Goal: Task Accomplishment & Management: Complete application form

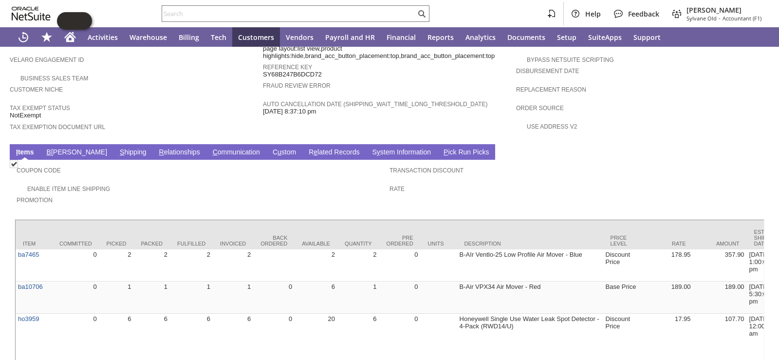
scroll to position [341, 0]
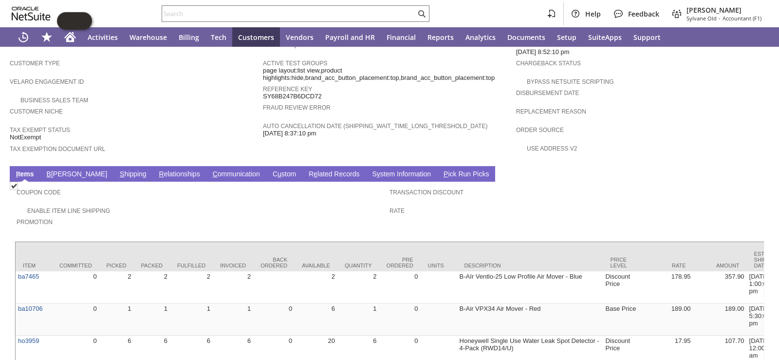
click at [117, 170] on link "S hipping" at bounding box center [133, 174] width 32 height 9
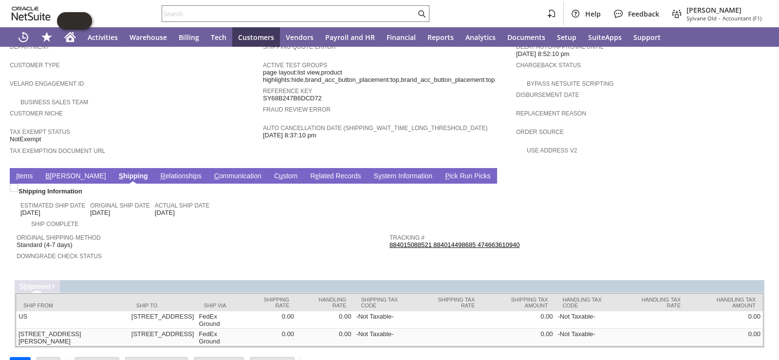
click at [466, 124] on td "Shipping Quote Error Active Test Groups page layout:list view,product highlight…" at bounding box center [389, 100] width 253 height 125
click at [720, 126] on span "Order Source" at bounding box center [640, 131] width 248 height 10
click at [326, 197] on td "Estimated Ship Date 9/9/2025 Original Ship Date 9/9/2025 Actual Ship Date 9/4/2…" at bounding box center [204, 207] width 369 height 21
click at [135, 107] on span "Customer Niche" at bounding box center [134, 112] width 248 height 10
click at [191, 107] on td "Customer Niche" at bounding box center [136, 116] width 253 height 19
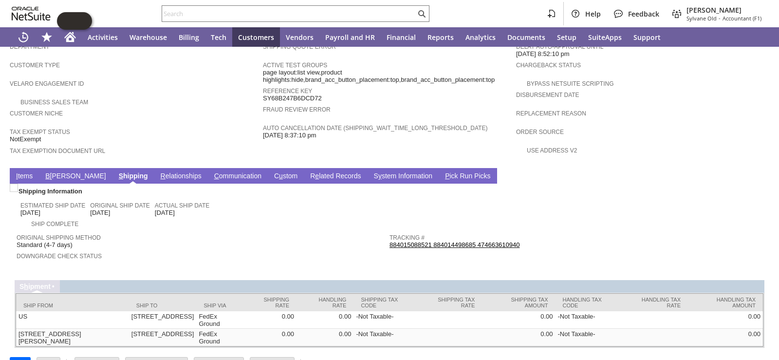
click at [191, 107] on td "Customer Niche" at bounding box center [136, 116] width 253 height 19
click at [246, 107] on div "Customer Niche" at bounding box center [134, 116] width 248 height 18
click at [140, 96] on div "Business Sales Team" at bounding box center [136, 101] width 253 height 10
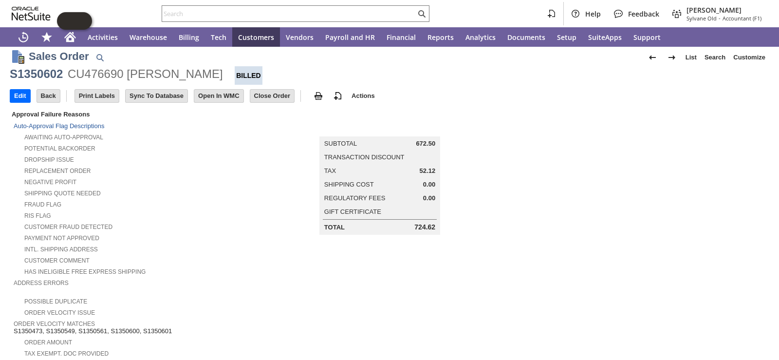
scroll to position [0, 0]
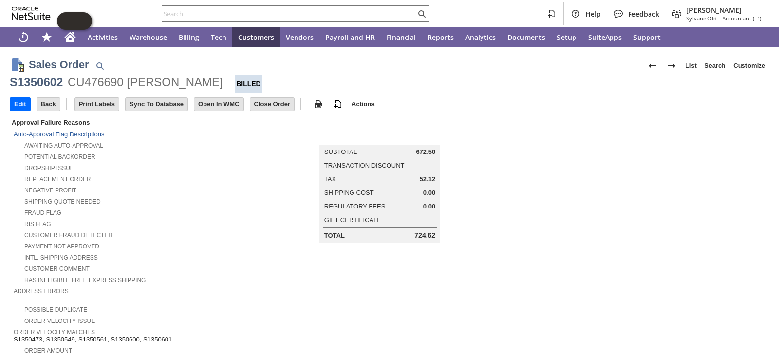
click at [218, 195] on div "Shipping Quote Needed" at bounding box center [138, 200] width 249 height 10
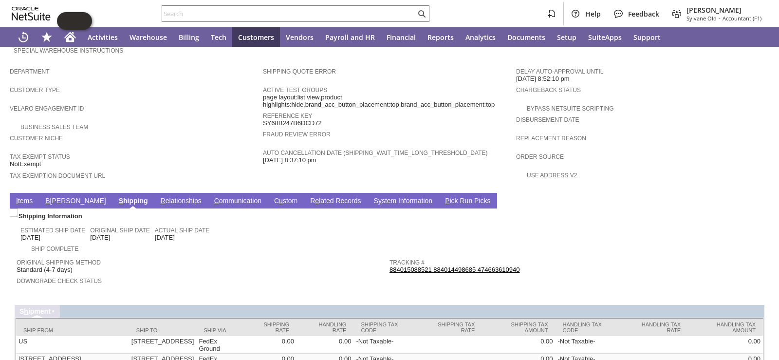
scroll to position [561, 0]
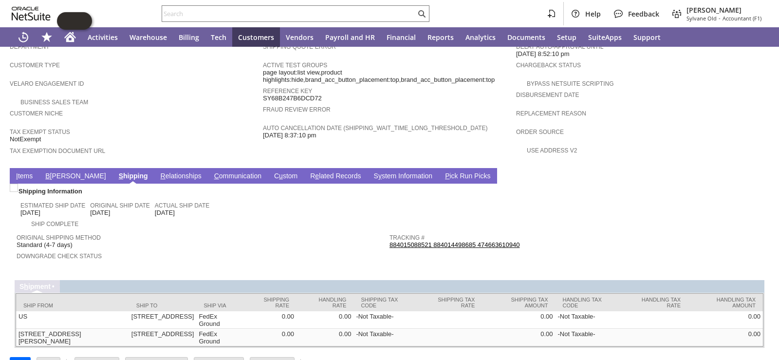
click at [19, 172] on link "I tems" at bounding box center [24, 176] width 21 height 9
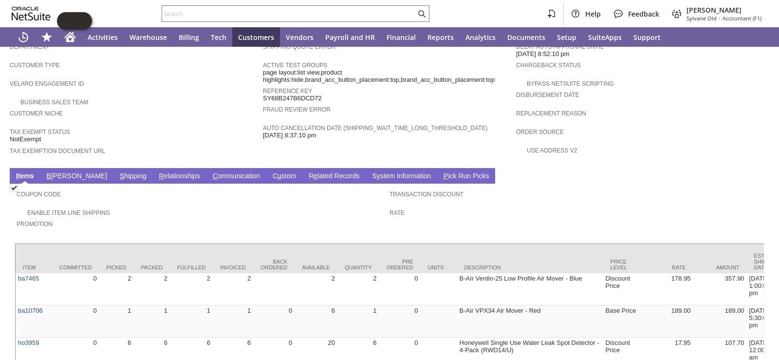
click at [187, 206] on td "Enable Item Line Shipping" at bounding box center [203, 211] width 373 height 11
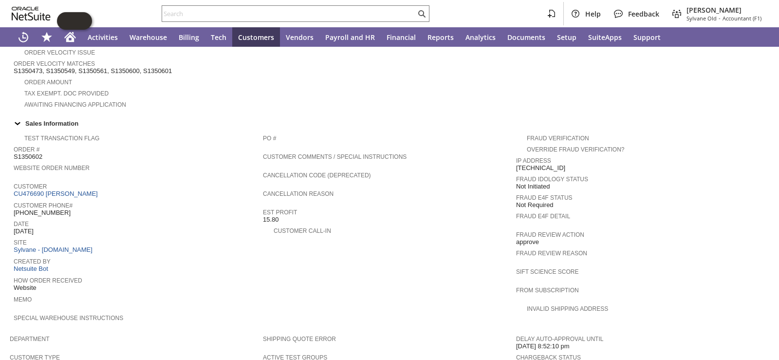
click at [182, 236] on span "Site" at bounding box center [136, 241] width 244 height 10
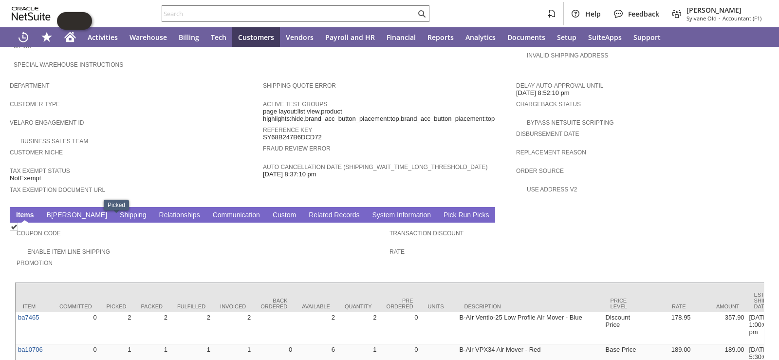
scroll to position [514, 0]
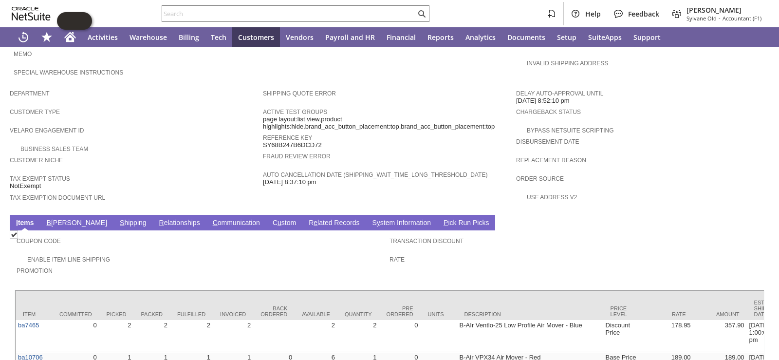
click at [190, 124] on span "Velaro Engagement ID" at bounding box center [134, 129] width 248 height 10
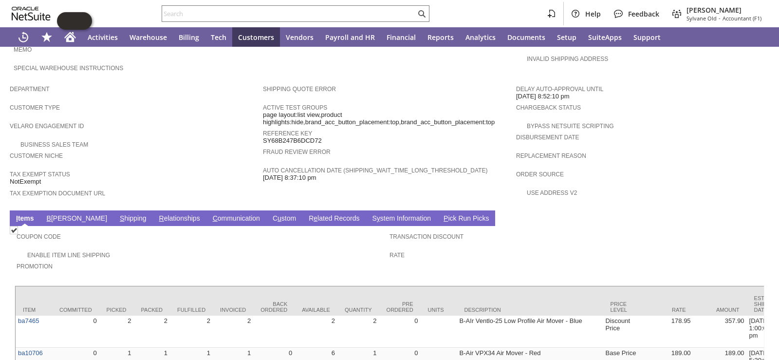
scroll to position [536, 0]
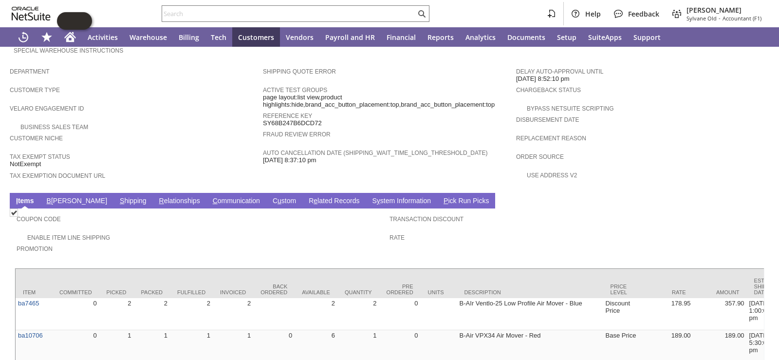
click at [56, 197] on link "B illing" at bounding box center [76, 201] width 65 height 9
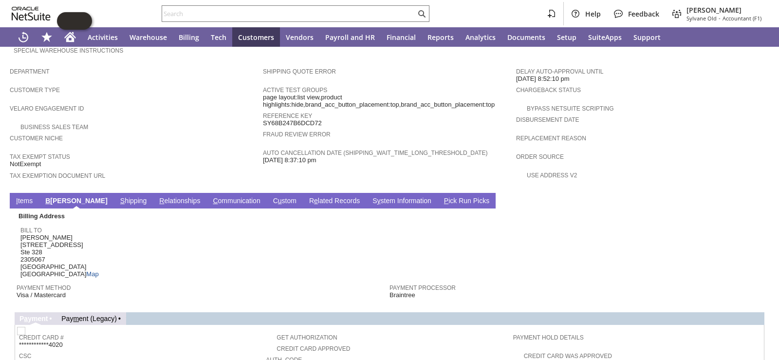
click at [110, 224] on div "Bill To Edward Kim 7851 Mission Center Ct. Ste 328 2305067 San Diego CA 92101 U…" at bounding box center [202, 251] width 364 height 54
click at [146, 150] on span "Tax Exempt Status" at bounding box center [134, 155] width 248 height 10
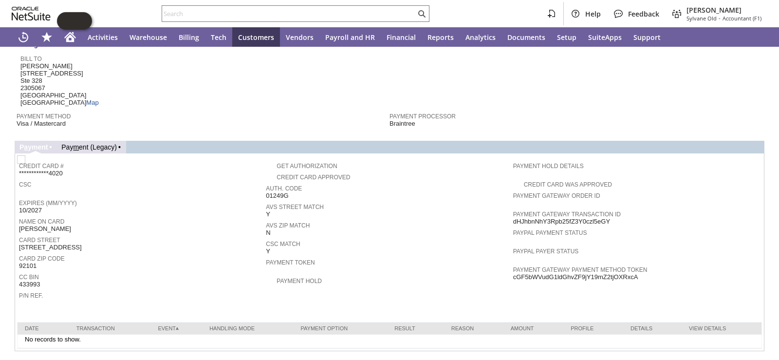
scroll to position [561, 0]
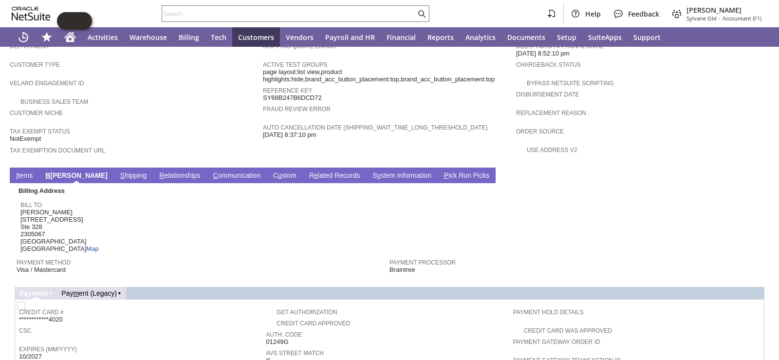
click at [22, 171] on link "I tems" at bounding box center [24, 175] width 21 height 9
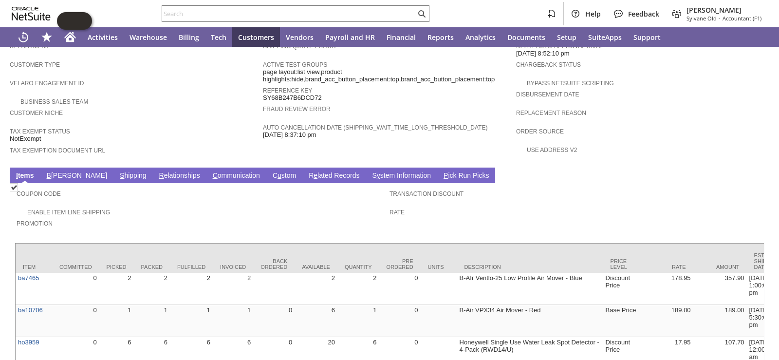
click at [117, 171] on link "S hipping" at bounding box center [133, 175] width 32 height 9
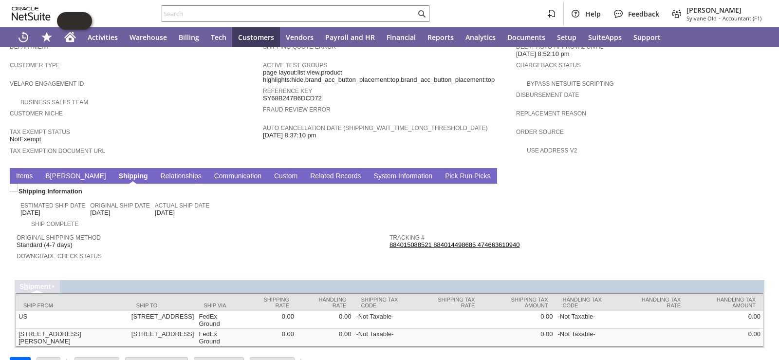
click at [141, 126] on span "Tax Exempt Status" at bounding box center [134, 131] width 248 height 10
click at [55, 168] on td "B illing" at bounding box center [75, 176] width 73 height 16
click at [56, 172] on link "B illing" at bounding box center [75, 176] width 65 height 9
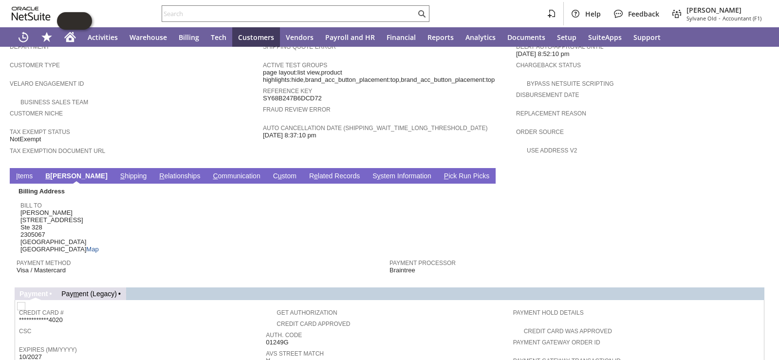
click at [25, 168] on td "I tems" at bounding box center [24, 176] width 29 height 16
click at [25, 172] on link "I tems" at bounding box center [24, 176] width 21 height 9
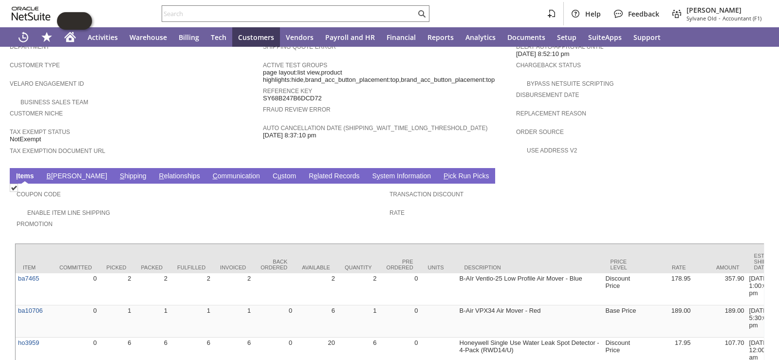
click at [212, 218] on span "Promotion" at bounding box center [201, 223] width 368 height 10
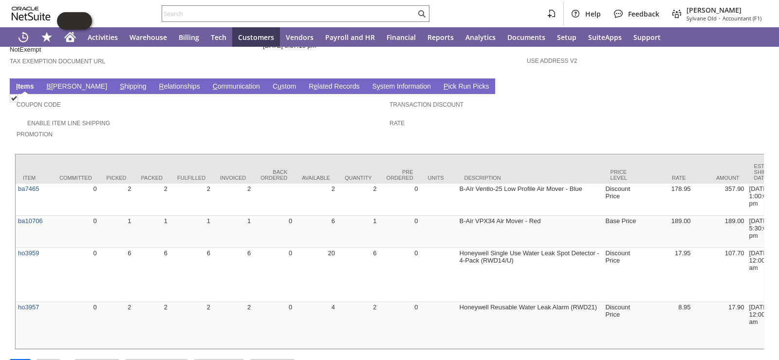
scroll to position [660, 0]
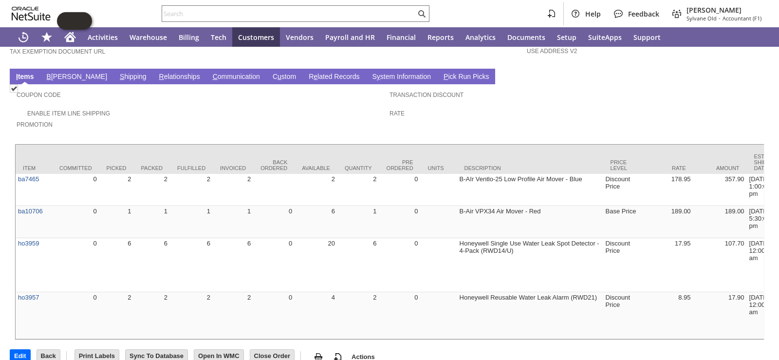
click at [221, 107] on div "Enable Item Line Shipping" at bounding box center [203, 112] width 373 height 10
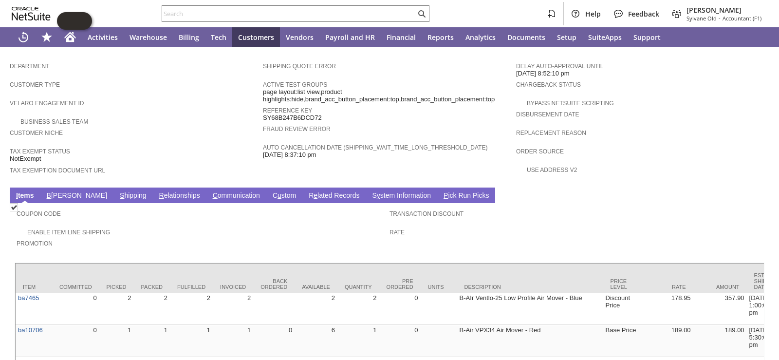
scroll to position [633, 0]
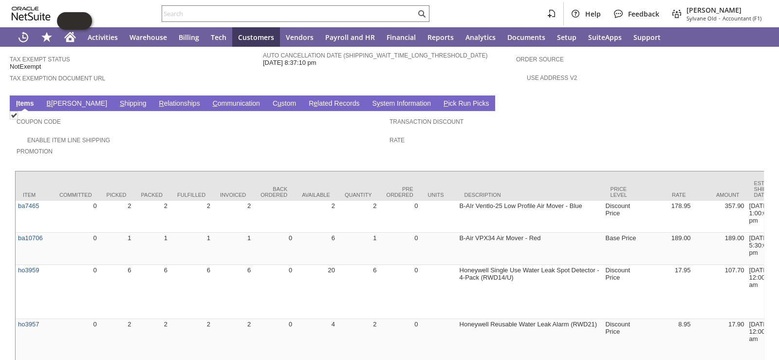
click at [60, 99] on link "B illing" at bounding box center [76, 103] width 65 height 9
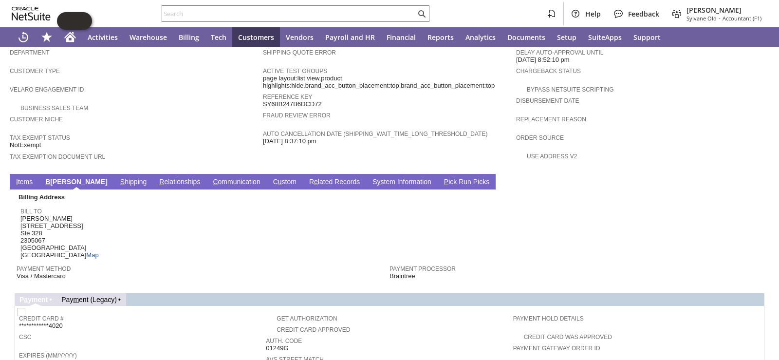
scroll to position [464, 0]
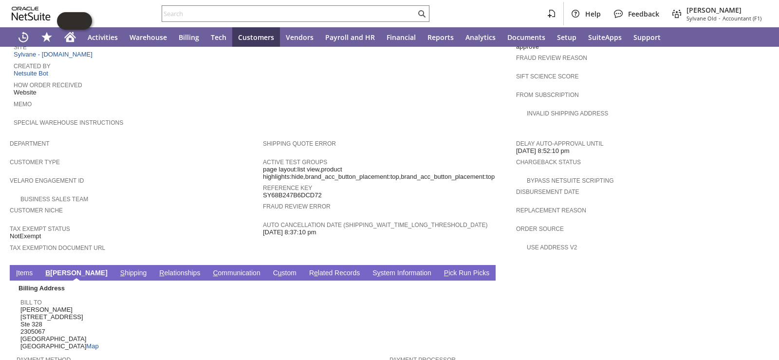
click at [118, 269] on link "S hipping" at bounding box center [134, 273] width 32 height 9
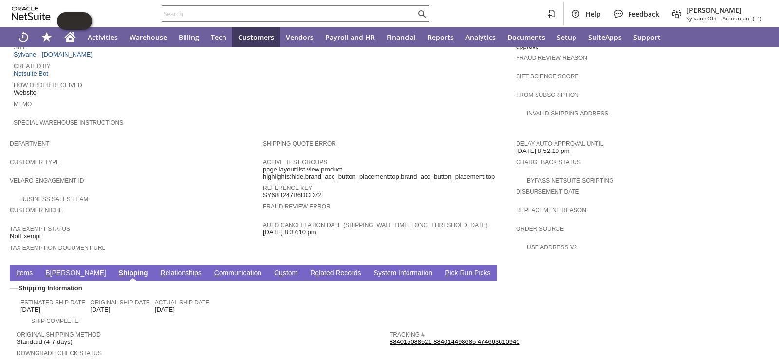
click at [183, 174] on div "Velaro Engagement ID" at bounding box center [134, 183] width 248 height 18
click at [153, 204] on span "Customer Niche" at bounding box center [134, 209] width 248 height 10
click at [178, 156] on span "Customer Type" at bounding box center [134, 161] width 248 height 10
click at [19, 269] on link "I tems" at bounding box center [24, 273] width 21 height 9
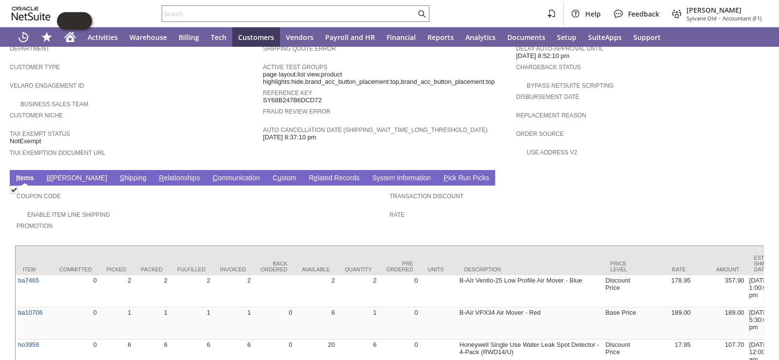
scroll to position [561, 0]
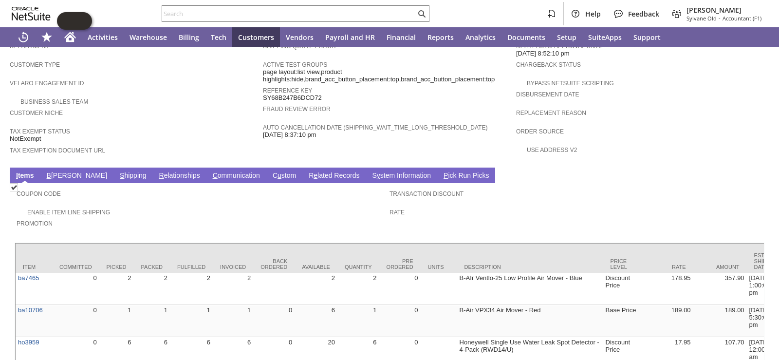
click at [57, 171] on link "B illing" at bounding box center [76, 175] width 65 height 9
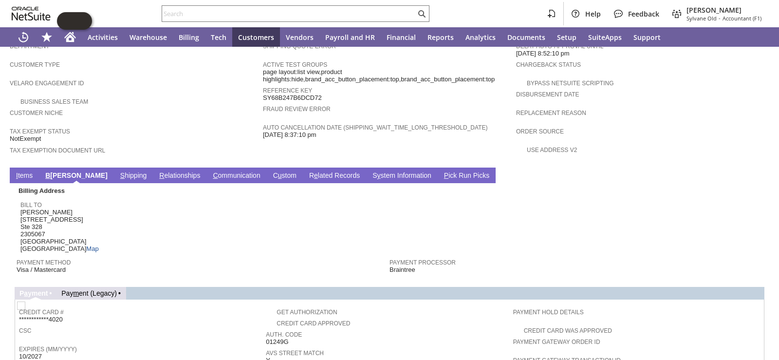
click at [118, 171] on link "S hipping" at bounding box center [134, 175] width 32 height 9
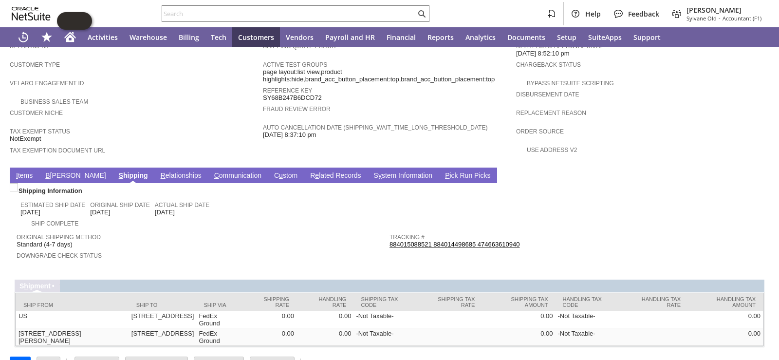
scroll to position [561, 0]
click at [24, 172] on link "I tems" at bounding box center [24, 176] width 21 height 9
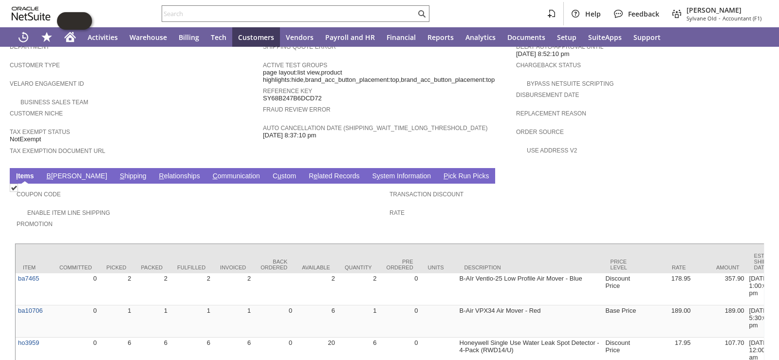
click at [154, 218] on span "Promotion" at bounding box center [201, 223] width 368 height 10
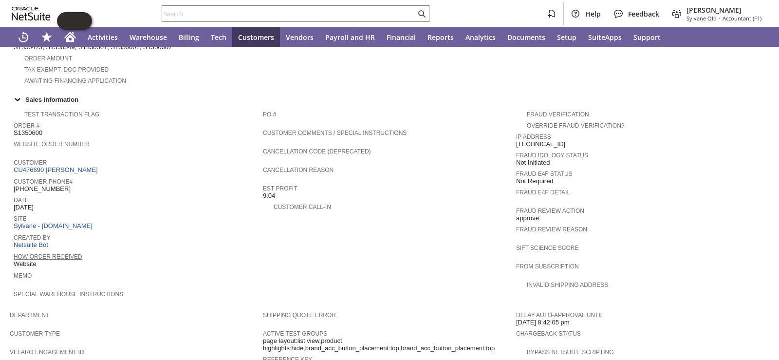
scroll to position [536, 0]
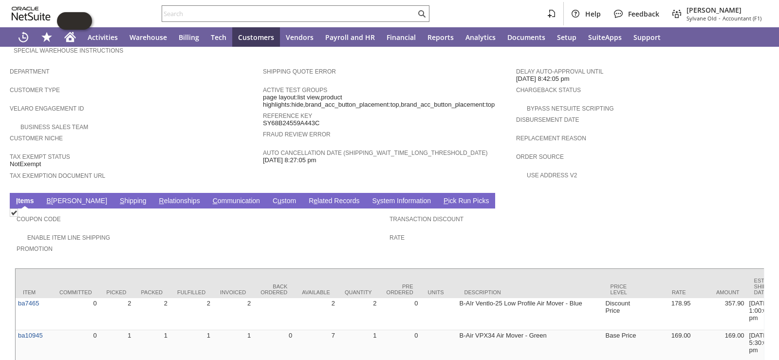
click at [117, 197] on link "S hipping" at bounding box center [133, 201] width 32 height 9
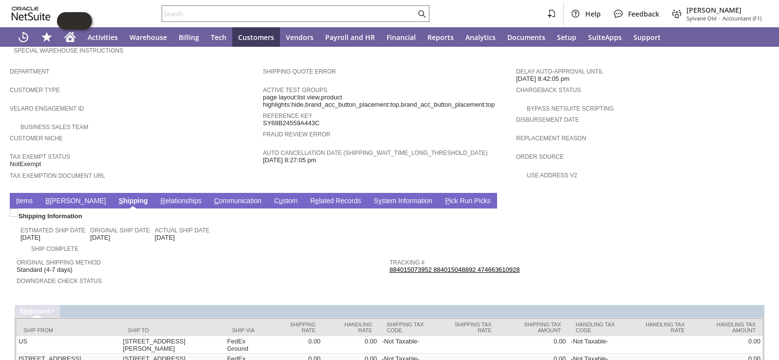
click at [24, 197] on link "I tems" at bounding box center [24, 201] width 21 height 9
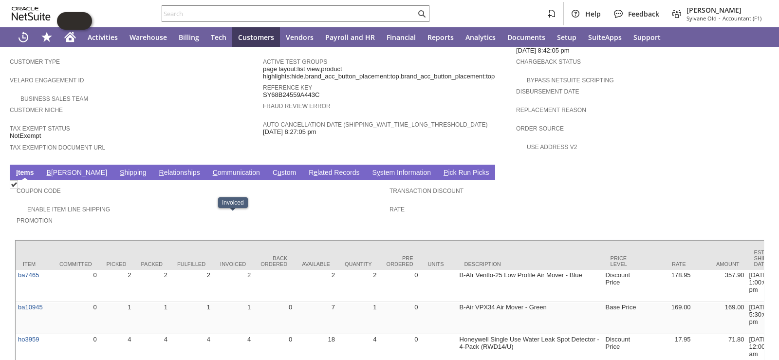
scroll to position [562, 0]
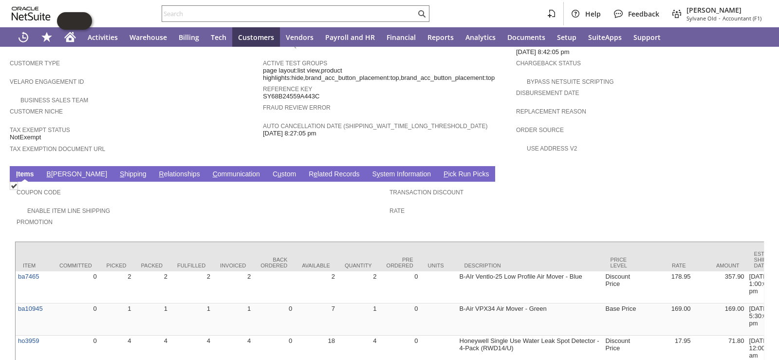
click at [57, 170] on link "B illing" at bounding box center [76, 174] width 65 height 9
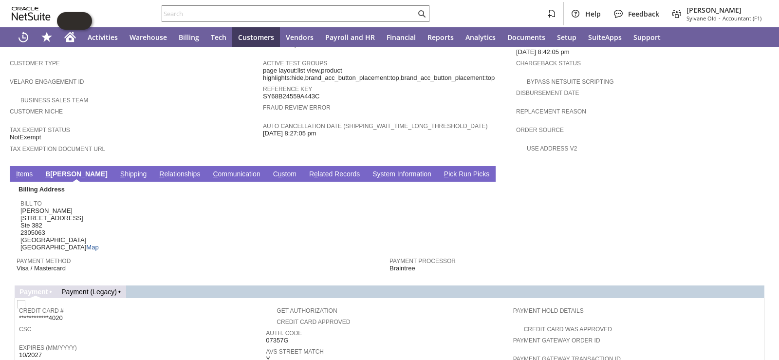
scroll to position [707, 0]
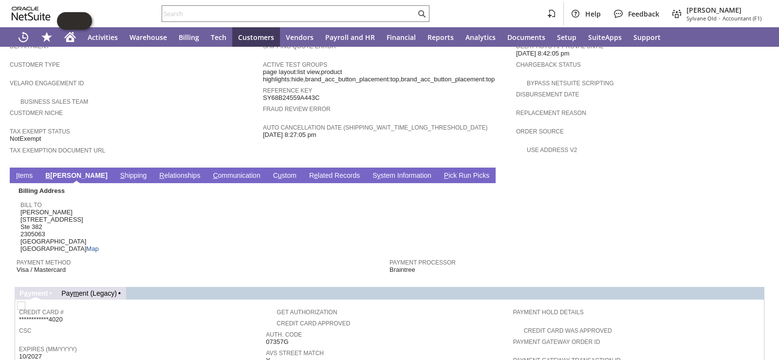
click at [118, 171] on link "S hipping" at bounding box center [134, 175] width 32 height 9
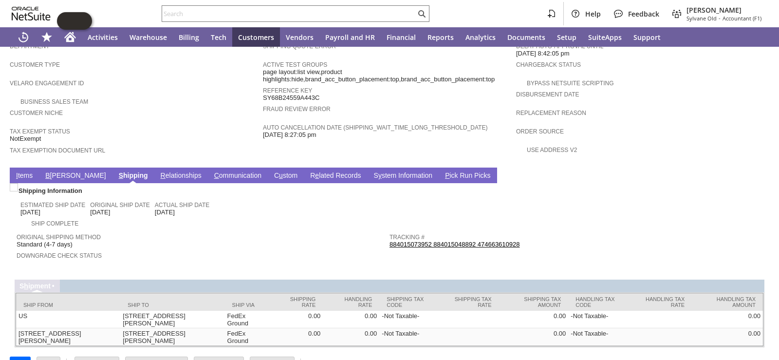
scroll to position [561, 0]
click at [59, 172] on link "B illing" at bounding box center [75, 176] width 65 height 9
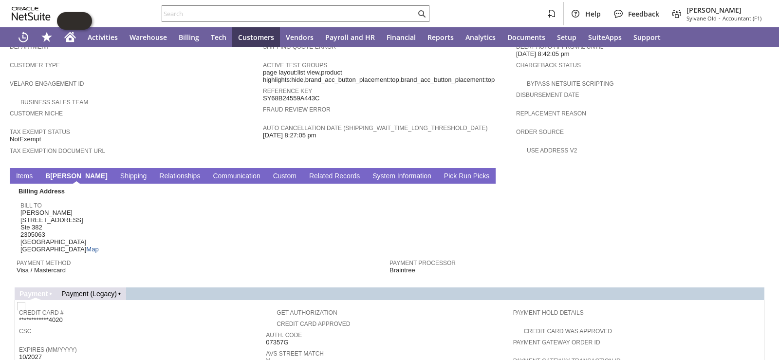
click at [22, 172] on link "I tems" at bounding box center [24, 176] width 21 height 9
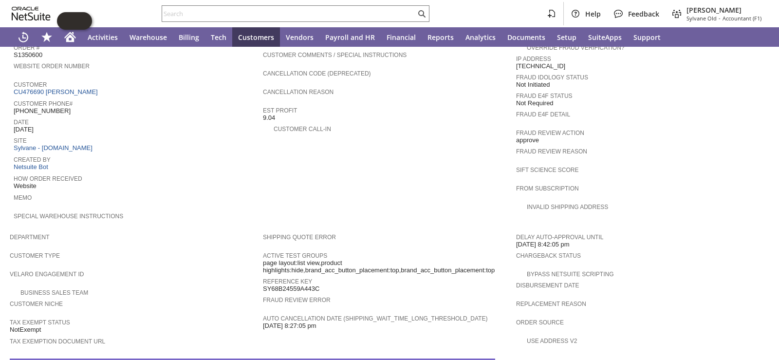
scroll to position [366, 0]
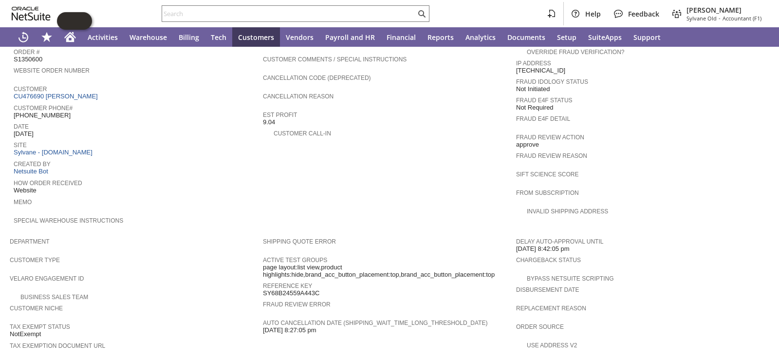
click at [214, 235] on span "Department" at bounding box center [134, 240] width 248 height 10
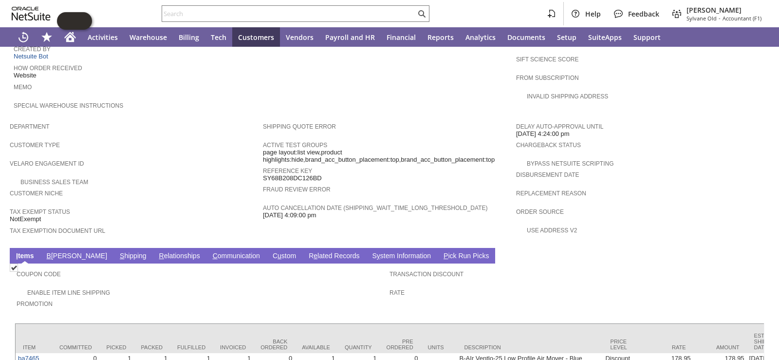
scroll to position [487, 0]
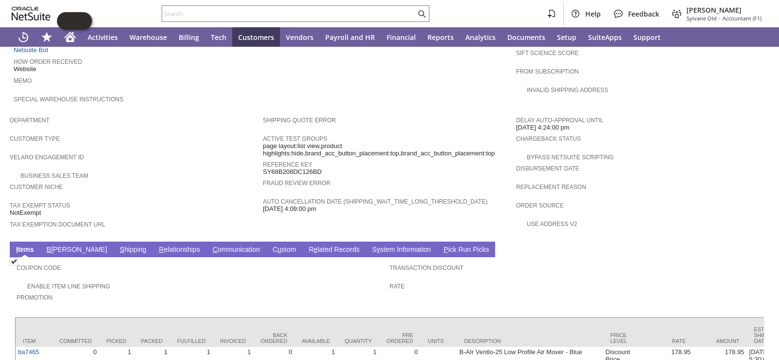
click at [117, 245] on link "S hipping" at bounding box center [133, 249] width 32 height 9
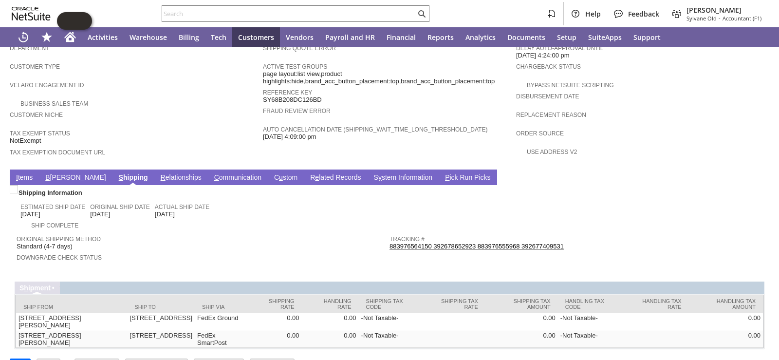
scroll to position [561, 0]
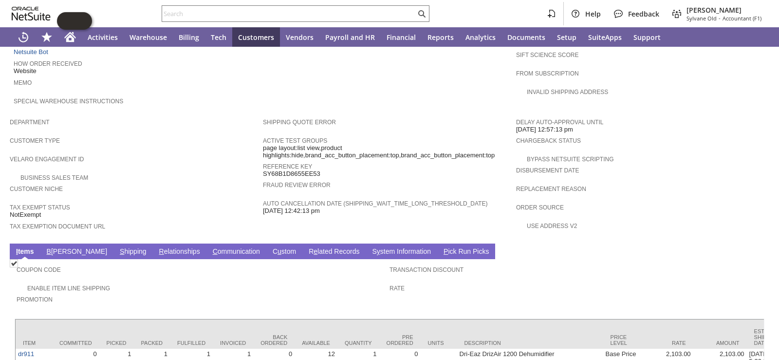
scroll to position [527, 0]
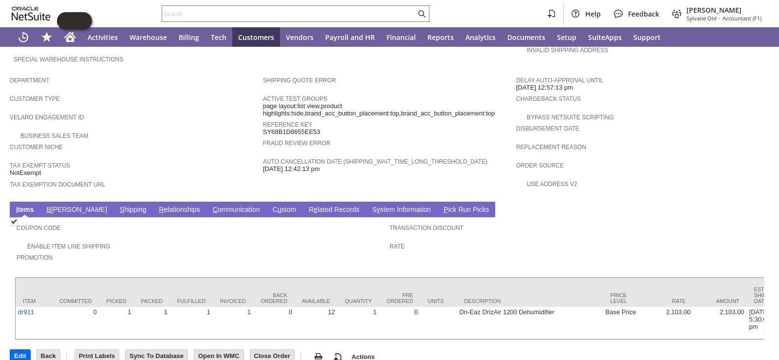
click at [117, 206] on link "S hipping" at bounding box center [133, 210] width 32 height 9
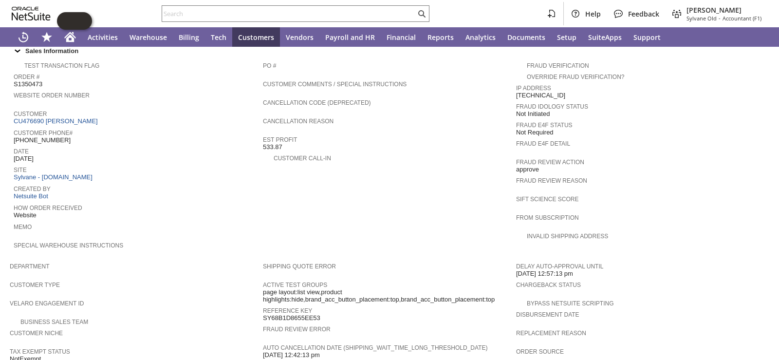
scroll to position [543, 0]
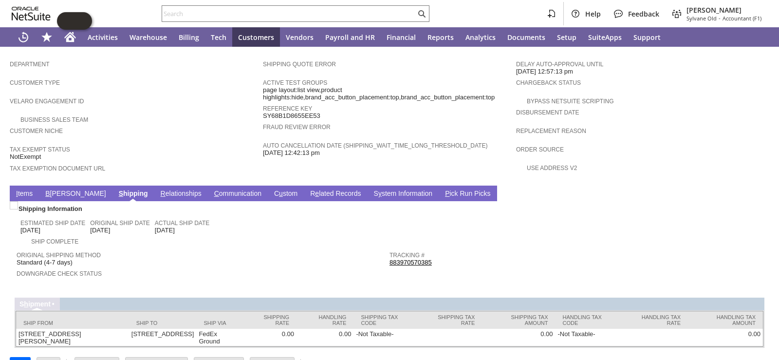
click at [212, 143] on div "Tax Exempt Status NotExempt" at bounding box center [134, 152] width 248 height 18
click at [23, 186] on td "I tems" at bounding box center [24, 194] width 29 height 16
click at [22, 189] on link "I tems" at bounding box center [24, 193] width 21 height 9
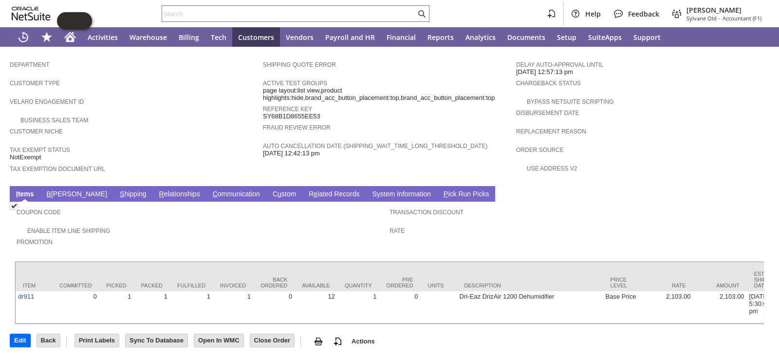
scroll to position [527, 0]
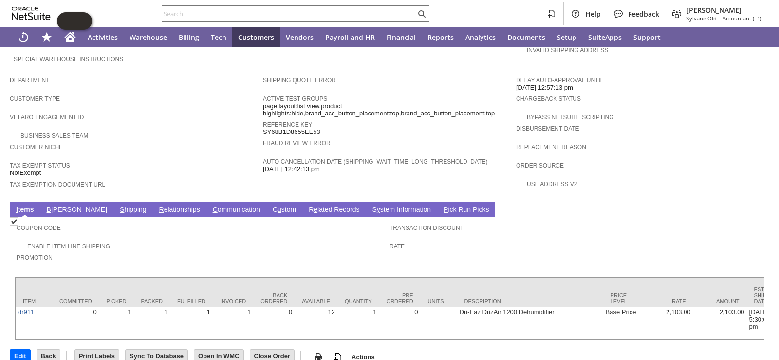
click at [180, 141] on div "Customer Niche" at bounding box center [134, 150] width 248 height 18
click at [117, 206] on link "S hipping" at bounding box center [133, 210] width 32 height 9
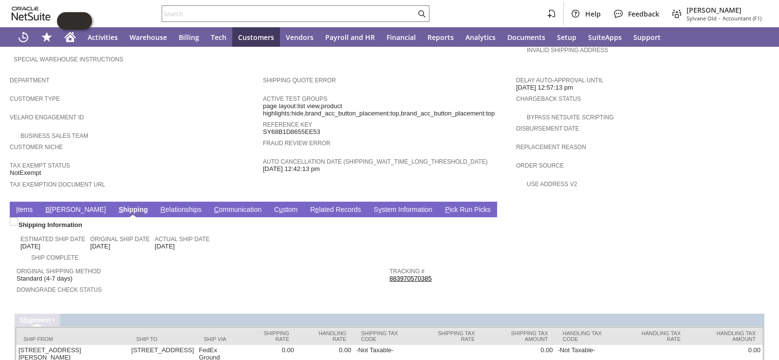
click at [57, 206] on link "B illing" at bounding box center [75, 210] width 65 height 9
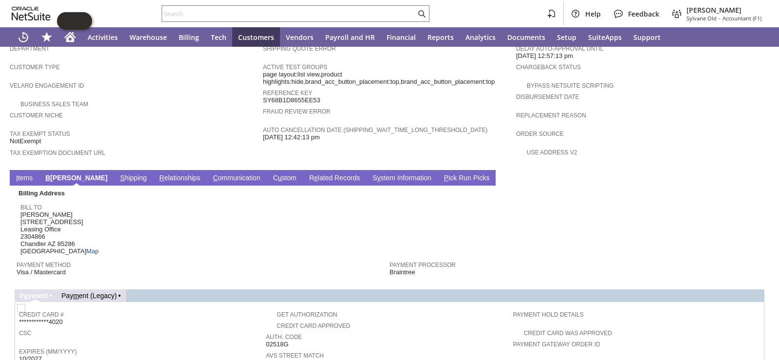
scroll to position [561, 0]
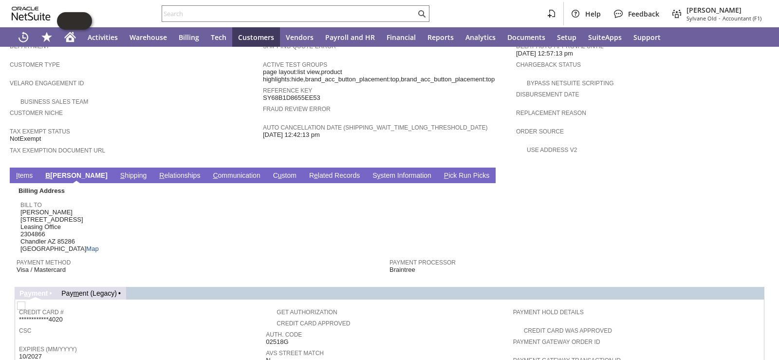
click at [29, 171] on link "I tems" at bounding box center [24, 175] width 21 height 9
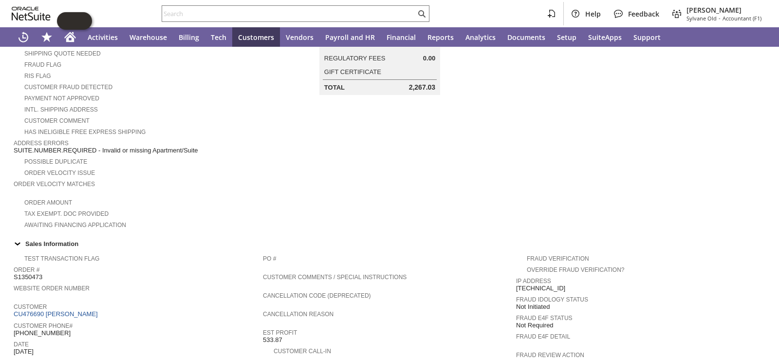
scroll to position [137, 0]
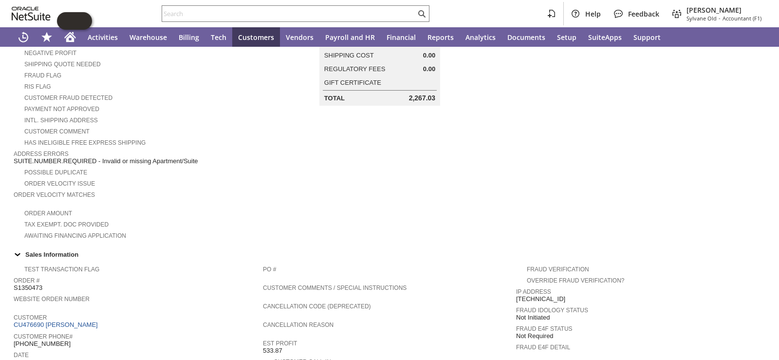
click at [702, 88] on td at bounding box center [642, 110] width 253 height 261
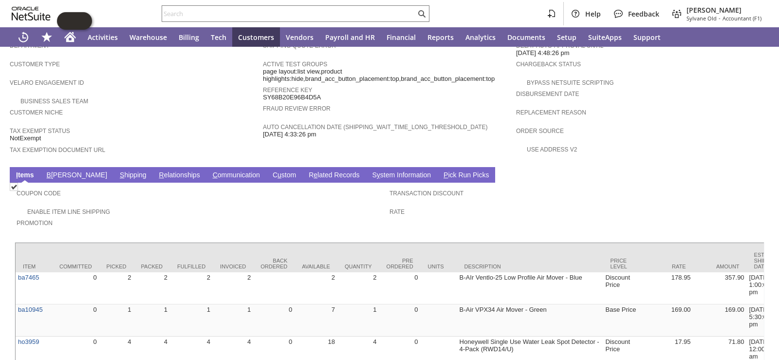
scroll to position [584, 0]
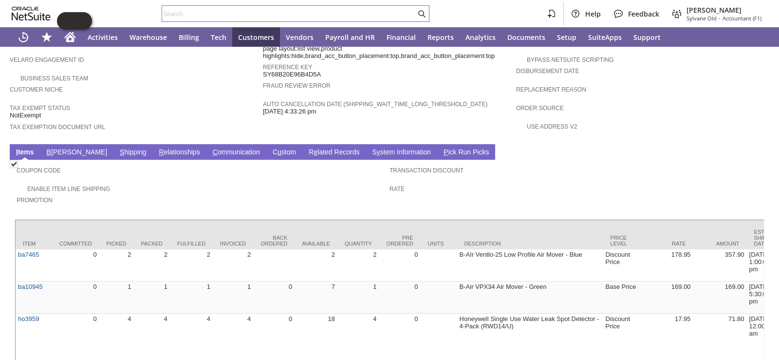
click at [117, 148] on link "S hipping" at bounding box center [133, 152] width 32 height 9
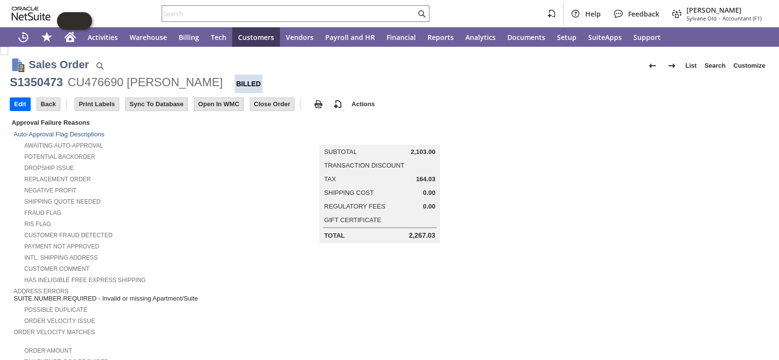
scroll to position [137, 0]
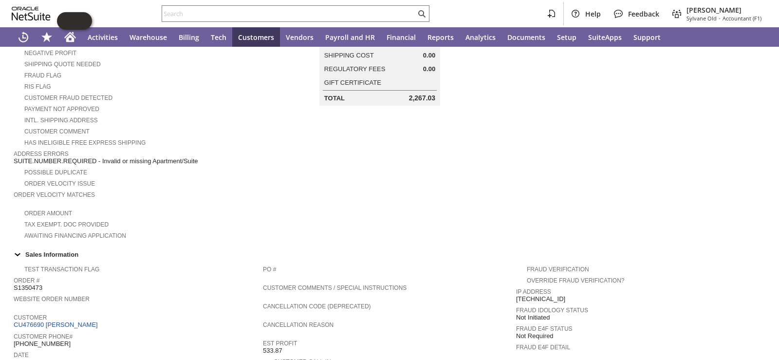
click at [523, 122] on td at bounding box center [642, 110] width 253 height 261
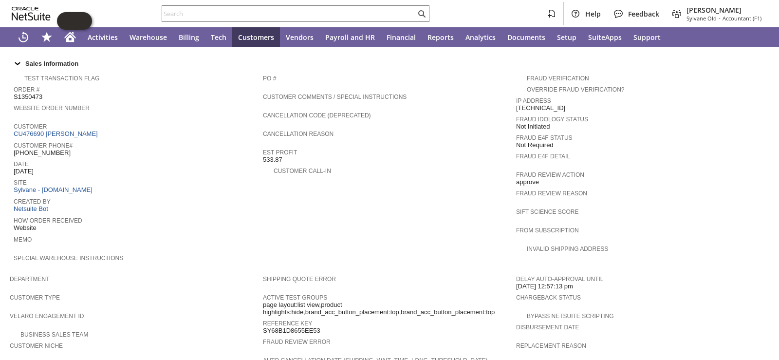
scroll to position [381, 0]
